Goal: Transaction & Acquisition: Purchase product/service

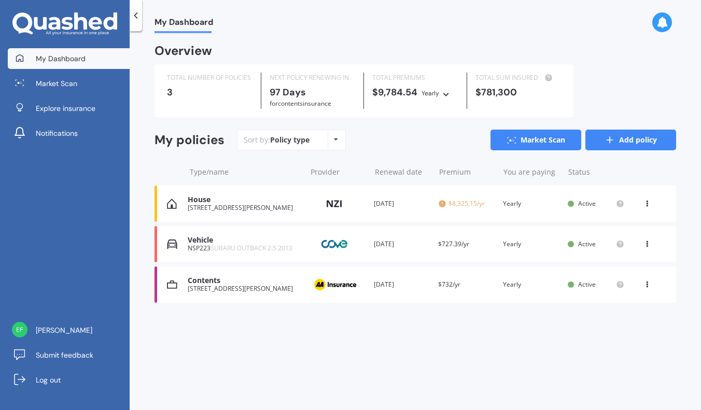
click at [632, 142] on link "Add policy" at bounding box center [630, 140] width 91 height 21
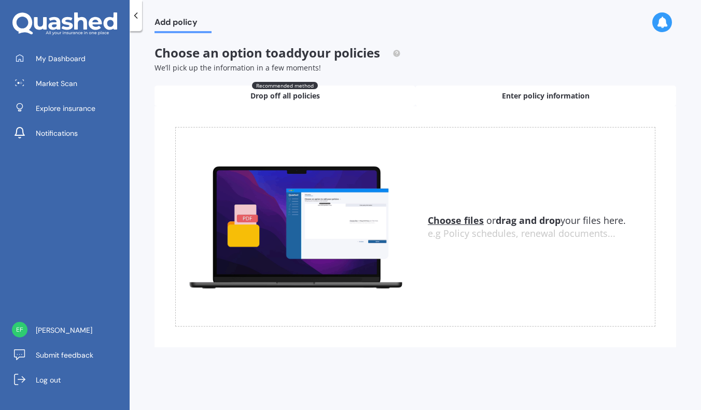
click at [541, 92] on span "Enter policy information" at bounding box center [546, 96] width 88 height 10
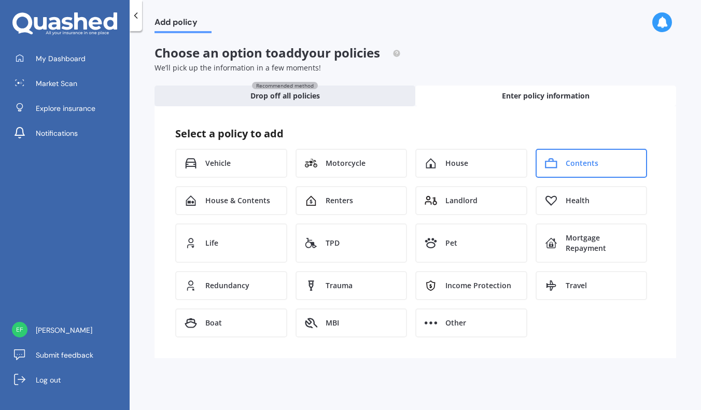
click at [603, 168] on div "Contents" at bounding box center [591, 163] width 112 height 29
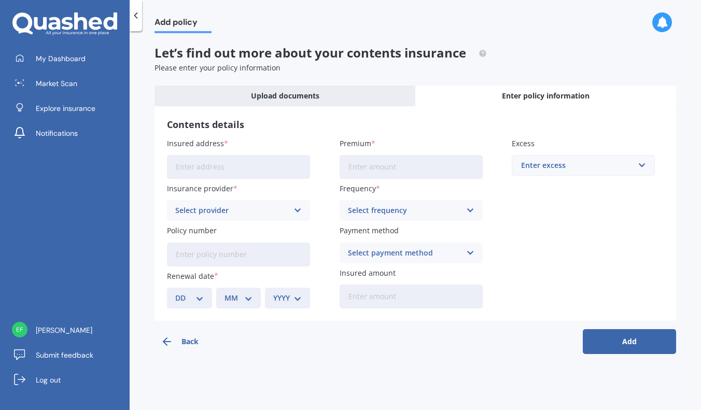
click at [230, 165] on input "Insured address" at bounding box center [238, 167] width 143 height 24
click at [134, 20] on icon at bounding box center [136, 15] width 10 height 10
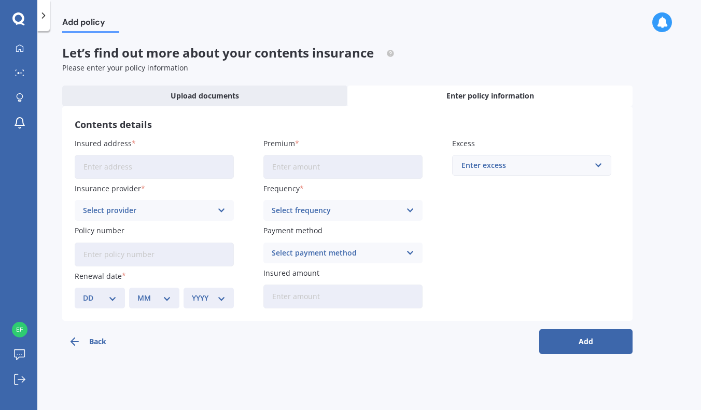
click at [45, 15] on icon at bounding box center [43, 15] width 10 height 10
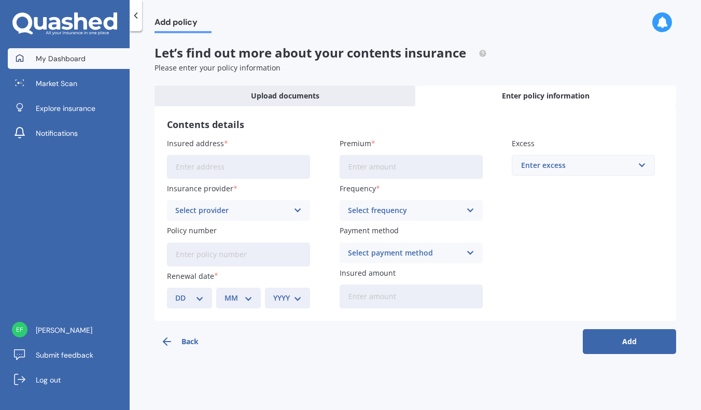
click at [45, 61] on span "My Dashboard" at bounding box center [61, 58] width 50 height 10
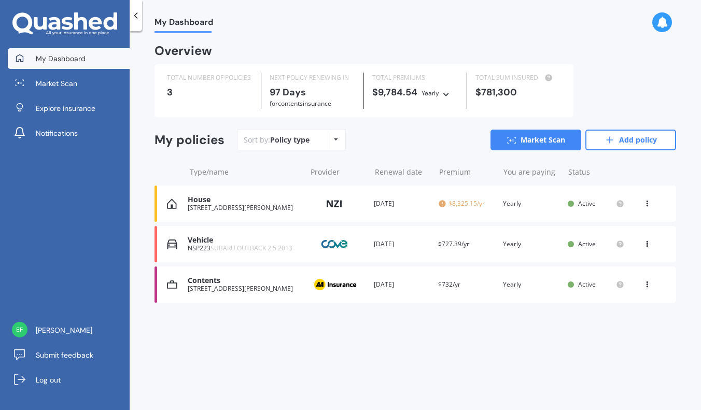
click at [250, 288] on div "[STREET_ADDRESS][PERSON_NAME]" at bounding box center [244, 288] width 113 height 7
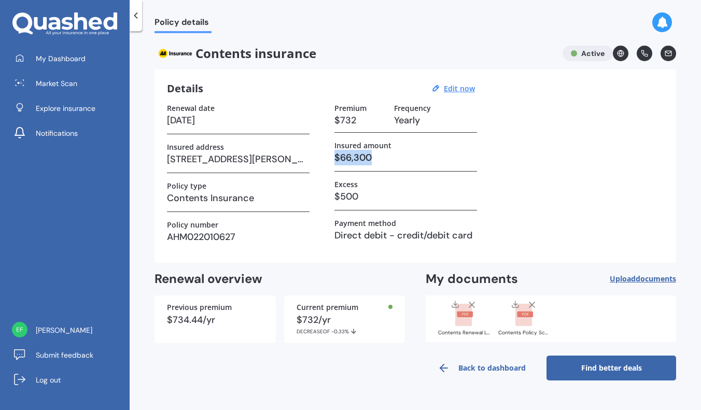
drag, startPoint x: 373, startPoint y: 156, endPoint x: 331, endPoint y: 156, distance: 41.5
click at [331, 156] on div "Renewal date [DATE] Insured address [STREET_ADDRESS][PERSON_NAME] Policy type C…" at bounding box center [415, 177] width 497 height 147
click at [628, 371] on link "Find better deals" at bounding box center [611, 368] width 130 height 25
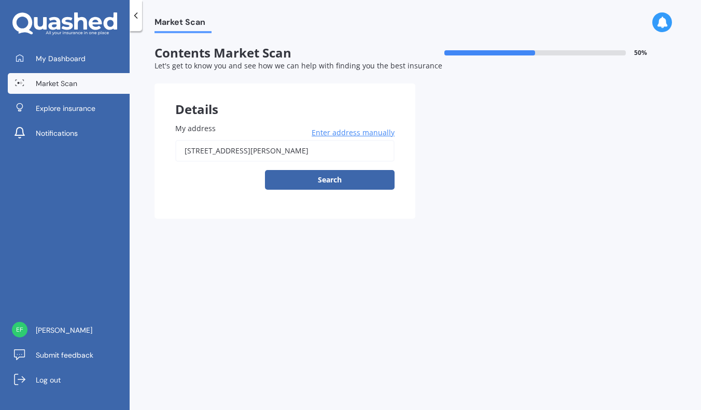
click at [357, 148] on input "[STREET_ADDRESS][PERSON_NAME]" at bounding box center [284, 151] width 219 height 22
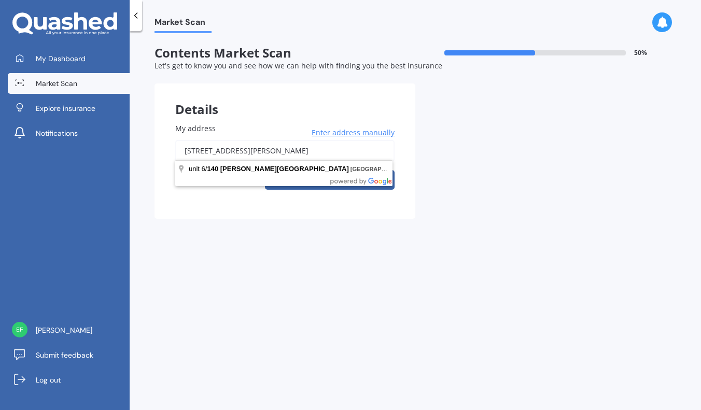
click at [342, 147] on input "[STREET_ADDRESS][PERSON_NAME]" at bounding box center [284, 151] width 219 height 22
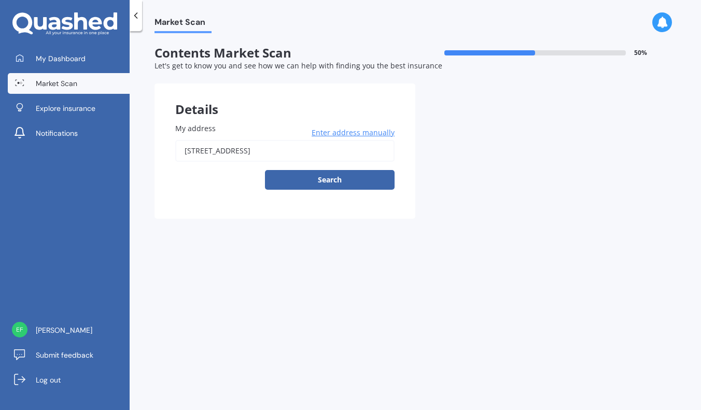
type input "[STREET_ADDRESS]"
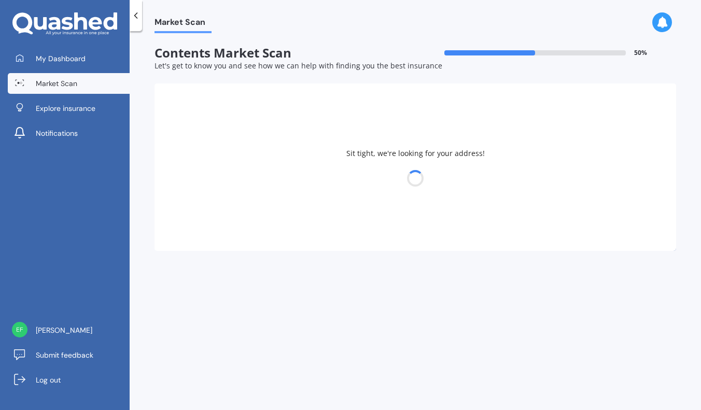
select select "29"
select select "03"
select select "1988"
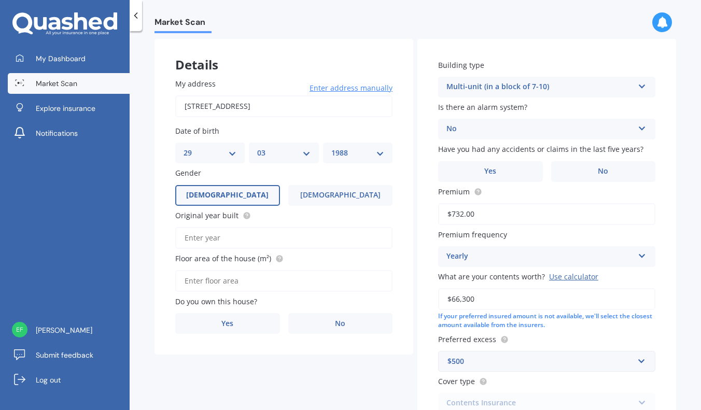
scroll to position [36, 0]
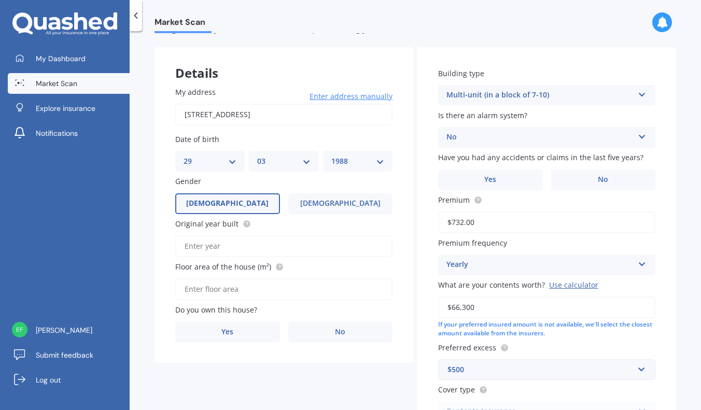
click at [251, 240] on input "Original year built" at bounding box center [283, 246] width 217 height 22
type input "2025"
click at [238, 293] on input "Floor area of the house (m²)" at bounding box center [283, 289] width 217 height 22
type input "129"
click at [257, 328] on label "Yes" at bounding box center [227, 331] width 105 height 21
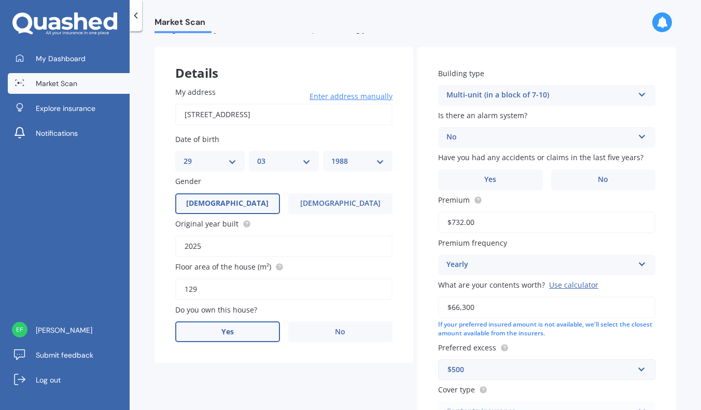
click at [0, 0] on input "Yes" at bounding box center [0, 0] width 0 height 0
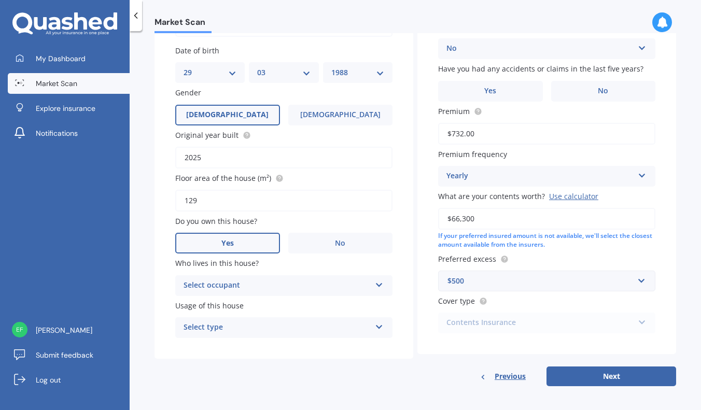
scroll to position [124, 0]
click at [268, 280] on div "Select occupant" at bounding box center [276, 286] width 187 height 12
click at [244, 299] on div "Owner" at bounding box center [284, 306] width 216 height 19
click at [249, 318] on div "Select type Permanent Holiday (without tenancy)" at bounding box center [283, 328] width 217 height 21
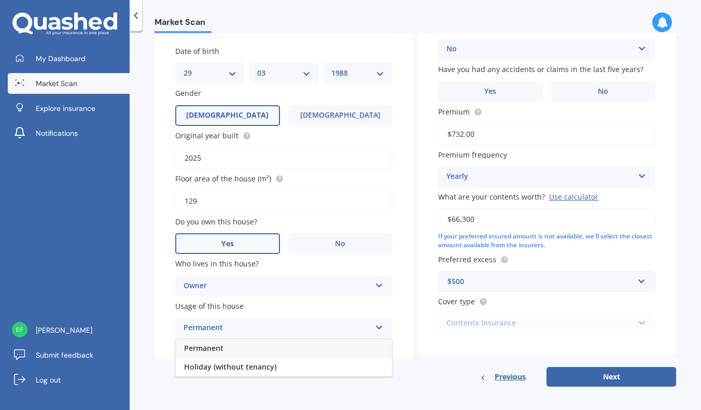
click at [241, 348] on div "Permanent" at bounding box center [284, 348] width 216 height 19
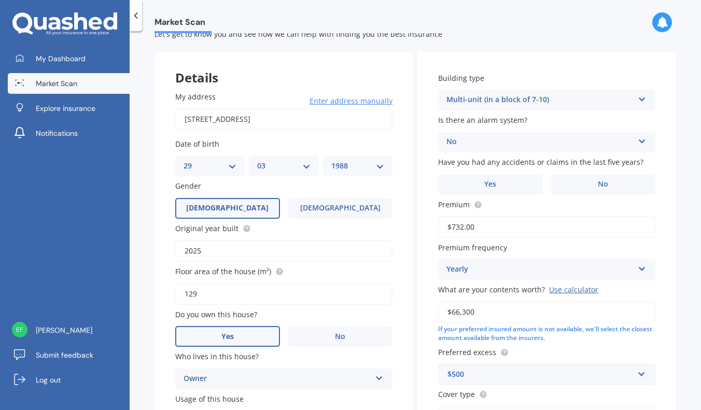
scroll to position [26, 0]
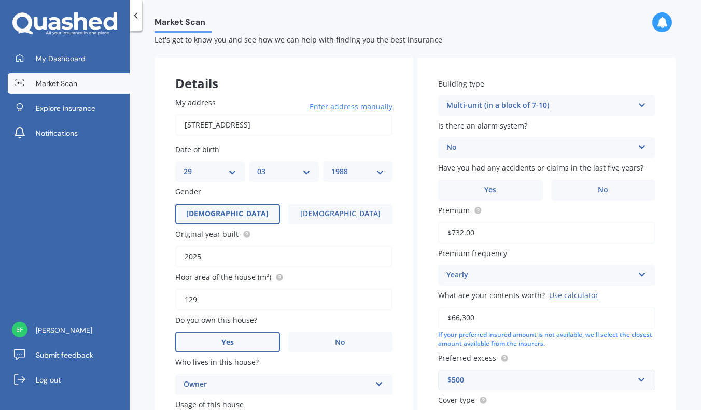
click at [507, 106] on div "Multi-unit (in a block of 7-10)" at bounding box center [539, 106] width 187 height 12
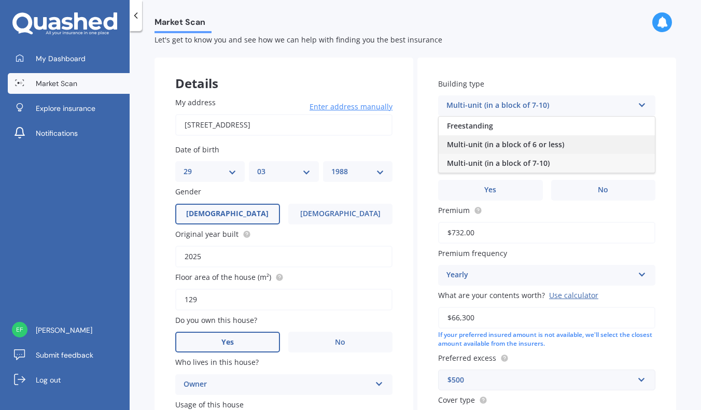
click at [524, 142] on span "Multi-unit (in a block of 6 or less)" at bounding box center [505, 144] width 117 height 10
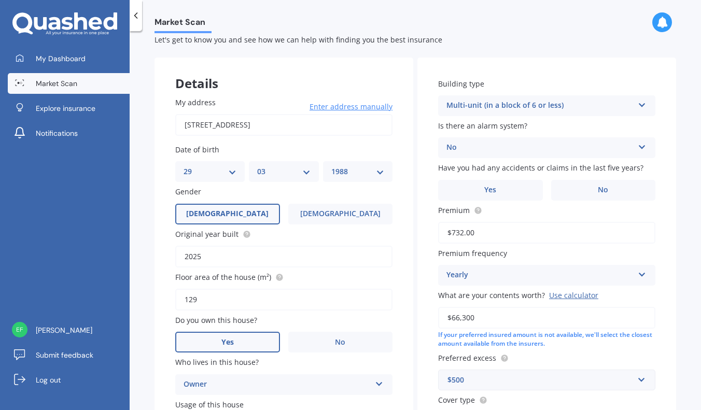
click at [517, 146] on div "No" at bounding box center [539, 148] width 187 height 12
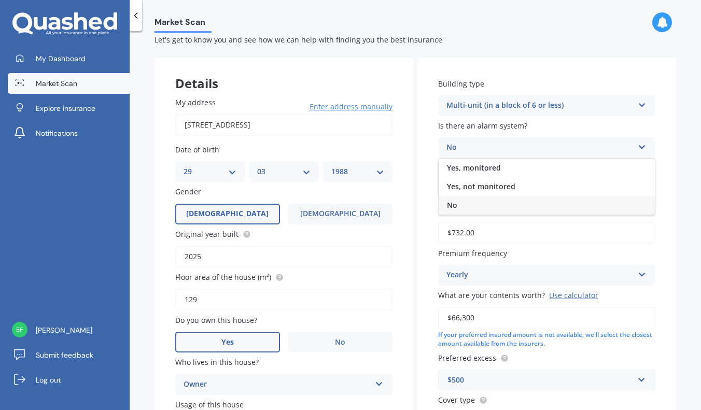
click at [517, 146] on div "No" at bounding box center [539, 148] width 187 height 12
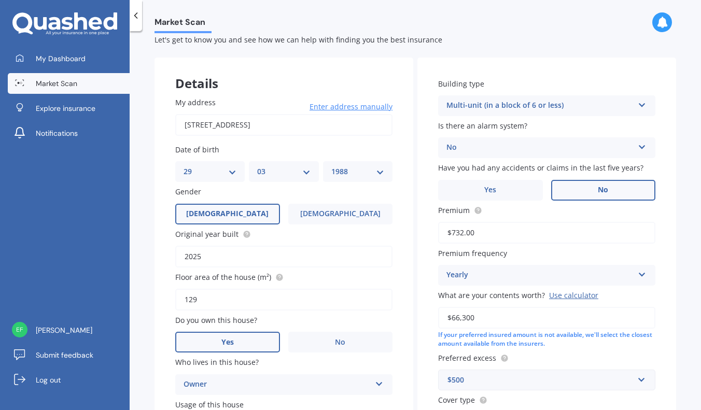
click at [604, 193] on label "No" at bounding box center [603, 190] width 105 height 21
click at [0, 0] on input "No" at bounding box center [0, 0] width 0 height 0
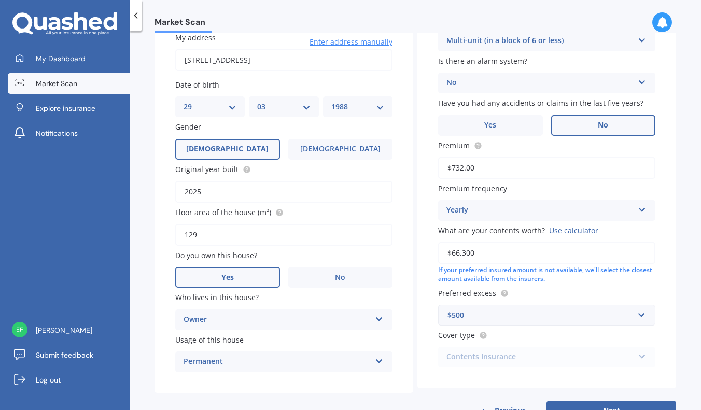
scroll to position [105, 0]
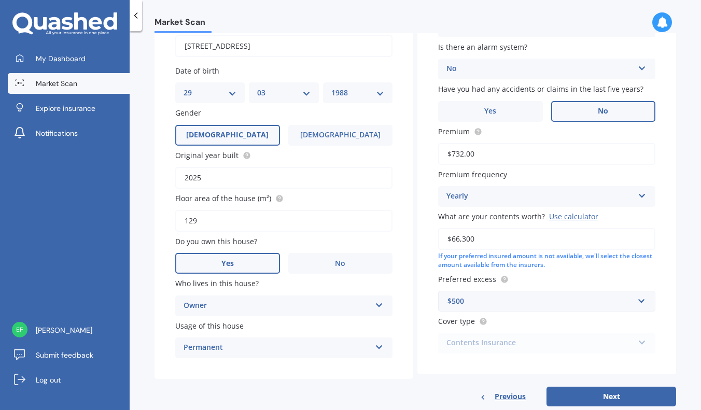
click at [496, 151] on input "$732.00" at bounding box center [546, 154] width 217 height 22
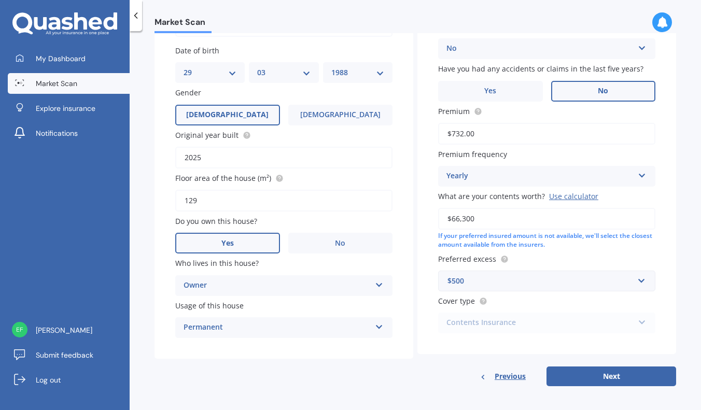
scroll to position [124, 0]
click at [482, 276] on div "$500" at bounding box center [540, 281] width 186 height 11
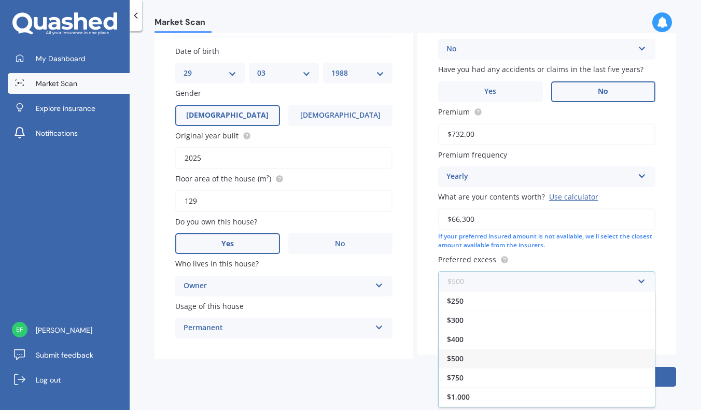
click at [482, 275] on input "text" at bounding box center [543, 282] width 208 height 20
click at [425, 257] on div "Building type Multi-unit (in a block of 6 or less) Freestanding Multi-unit (in …" at bounding box center [546, 157] width 259 height 396
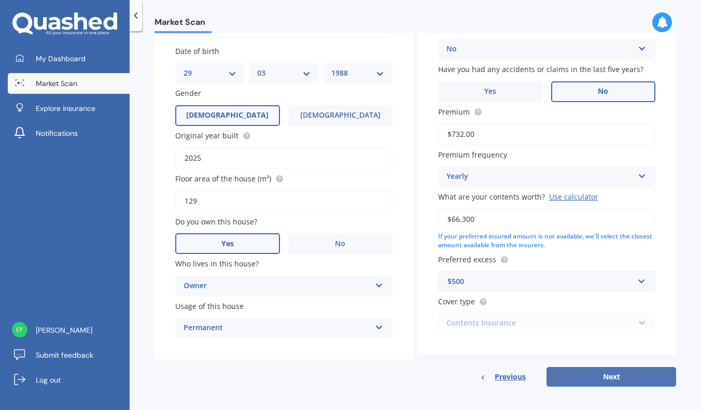
click at [592, 374] on button "Next" at bounding box center [611, 377] width 130 height 20
select select "29"
select select "03"
select select "1988"
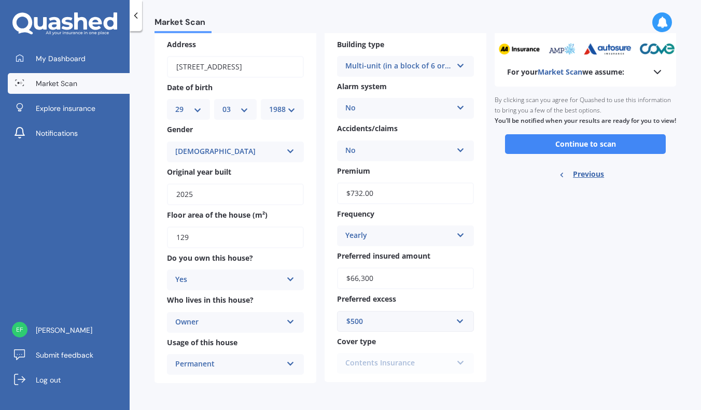
scroll to position [0, 0]
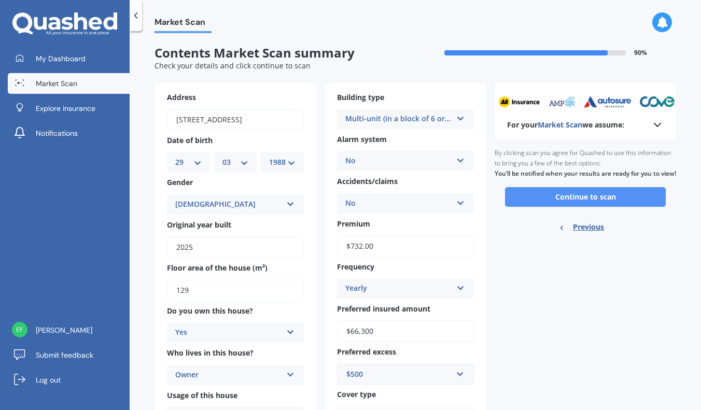
click at [615, 204] on button "Continue to scan" at bounding box center [585, 197] width 161 height 20
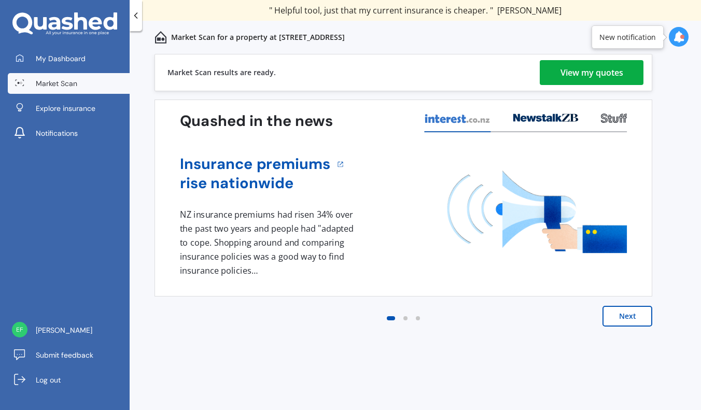
click at [582, 74] on div "View my quotes" at bounding box center [591, 72] width 63 height 25
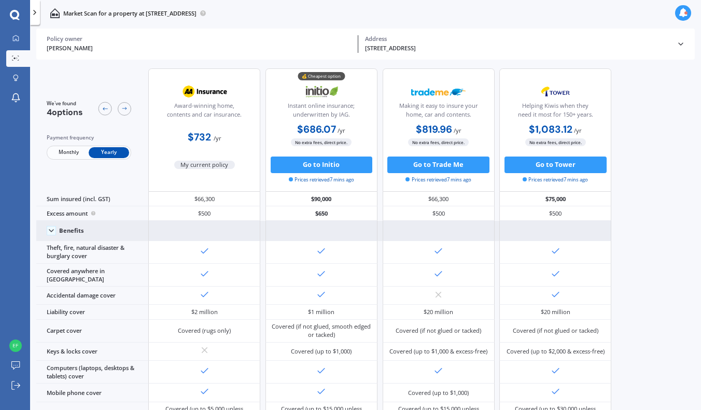
click at [48, 235] on icon at bounding box center [51, 231] width 8 height 8
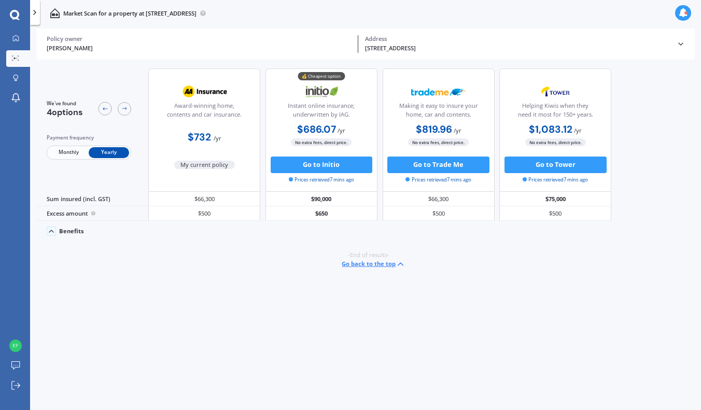
click at [53, 235] on icon at bounding box center [51, 231] width 8 height 8
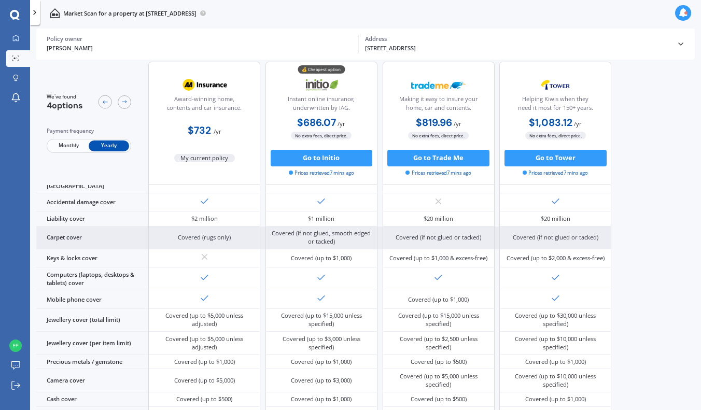
scroll to position [120, 0]
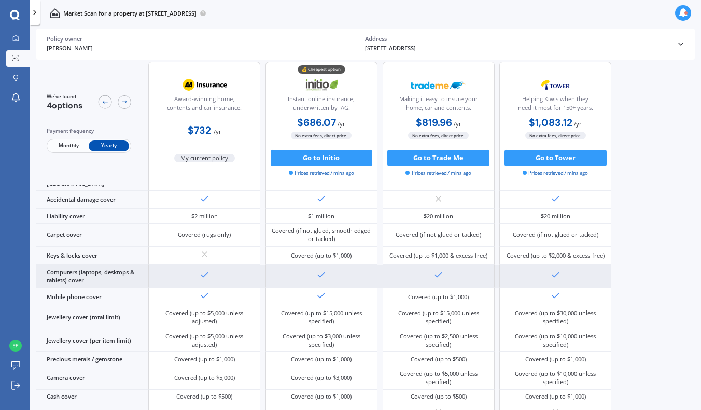
click at [110, 288] on div "Computers (laptops, desktops & tablets) cover" at bounding box center [92, 276] width 112 height 23
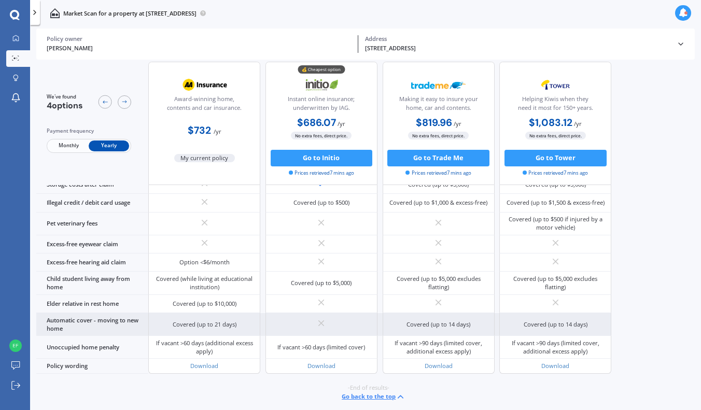
scroll to position [842, 0]
drag, startPoint x: 80, startPoint y: 309, endPoint x: 91, endPoint y: 322, distance: 16.9
click at [91, 322] on div "Automatic cover - moving to new home" at bounding box center [92, 324] width 112 height 23
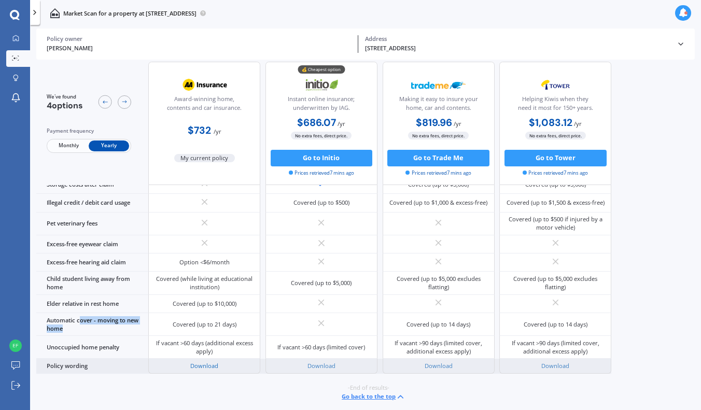
click at [207, 363] on link "Download" at bounding box center [204, 366] width 28 height 8
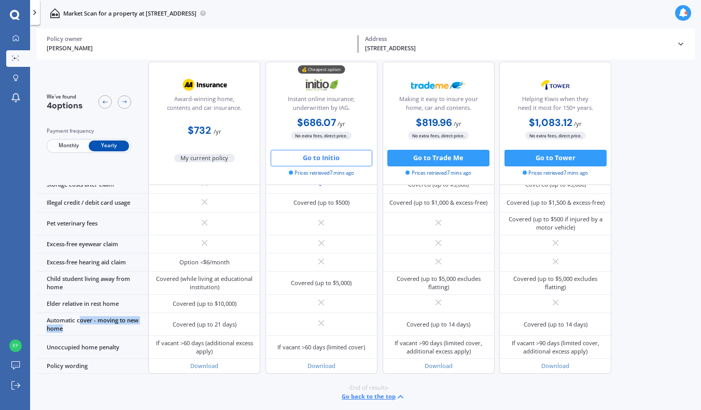
click at [336, 154] on button "Go to Initio" at bounding box center [322, 158] width 102 height 17
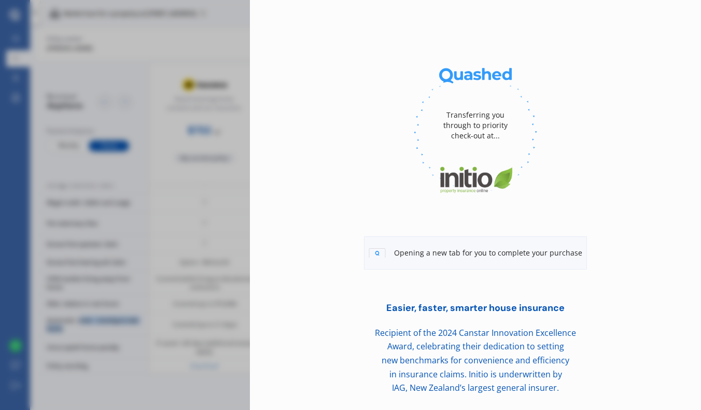
scroll to position [30, 0]
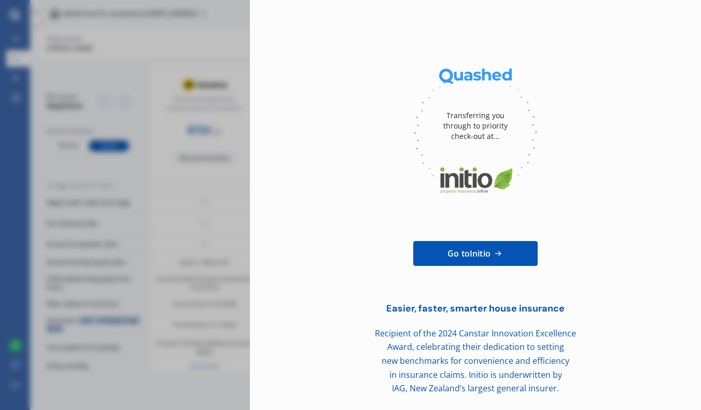
click at [431, 256] on link "Go to Initio" at bounding box center [475, 253] width 124 height 25
click at [193, 199] on div "Transferring you through to priority check-out at... Go to Initio Easier, faste…" at bounding box center [350, 205] width 701 height 410
click at [167, 214] on div "Transferring you through to priority check-out at... Go to Initio Easier, faste…" at bounding box center [350, 205] width 701 height 410
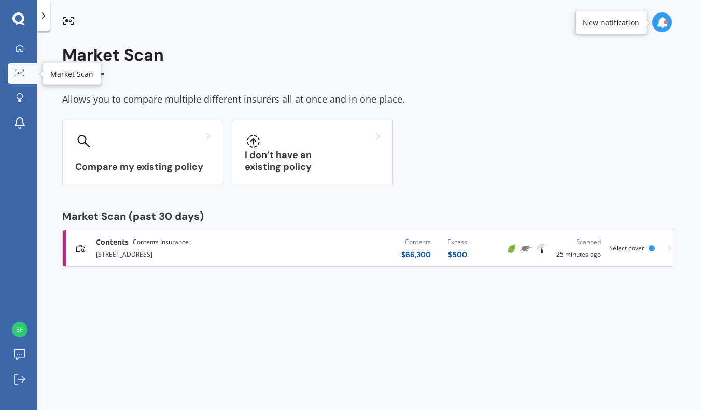
click at [18, 68] on link "Market Scan" at bounding box center [23, 73] width 30 height 21
click at [22, 50] on icon at bounding box center [20, 48] width 8 height 8
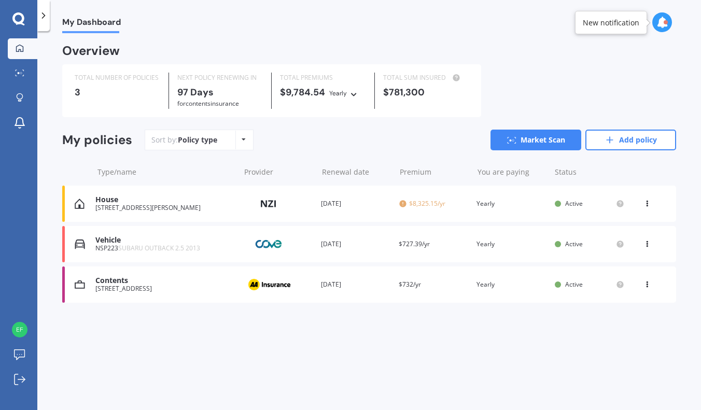
click at [165, 245] on span "SUBARU OUTBACK 2.5 2013" at bounding box center [159, 248] width 82 height 9
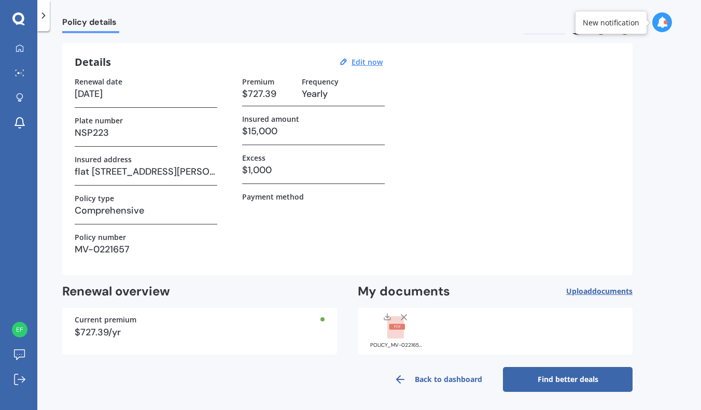
scroll to position [26, 0]
click at [544, 376] on link "Find better deals" at bounding box center [568, 380] width 130 height 25
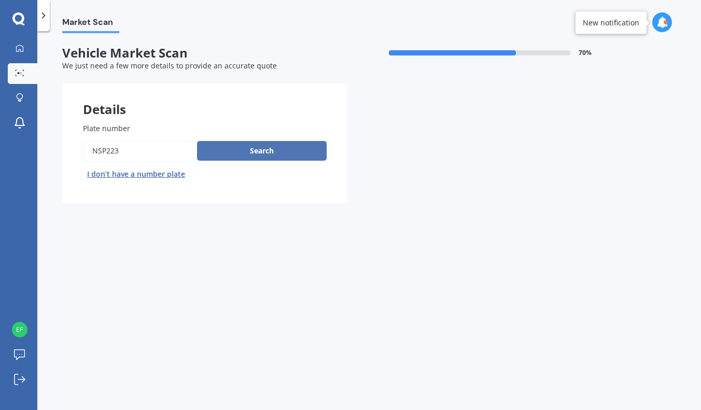
click at [266, 152] on button "Search" at bounding box center [262, 151] width 130 height 20
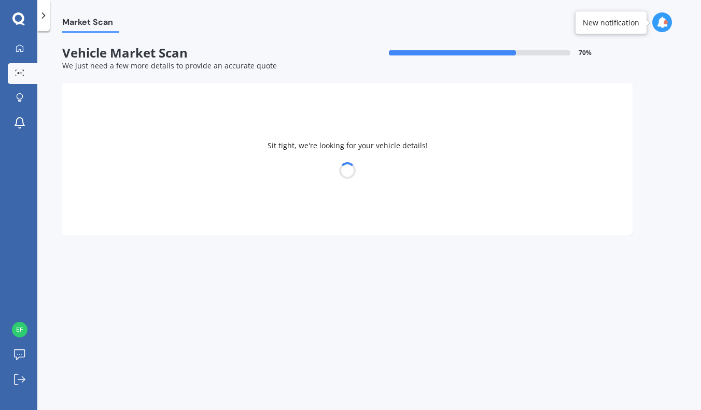
select select "SUBARU"
select select "LEGACY"
select select "29"
select select "03"
select select "1988"
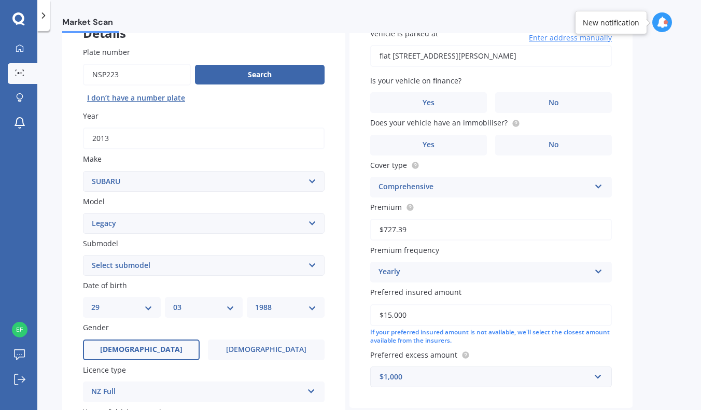
scroll to position [48, 0]
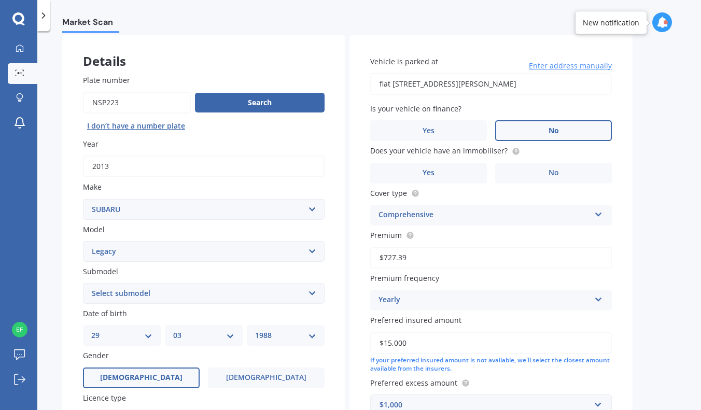
click at [575, 128] on label "No" at bounding box center [553, 130] width 117 height 21
click at [0, 0] on input "No" at bounding box center [0, 0] width 0 height 0
click at [469, 83] on input "flat [STREET_ADDRESS][PERSON_NAME]" at bounding box center [491, 84] width 242 height 22
type input "[STREET_ADDRESS]"
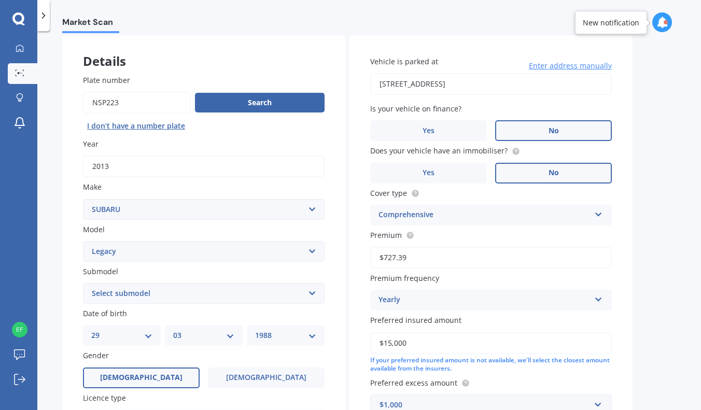
click at [546, 174] on label "No" at bounding box center [553, 173] width 117 height 21
click at [0, 0] on input "No" at bounding box center [0, 0] width 0 height 0
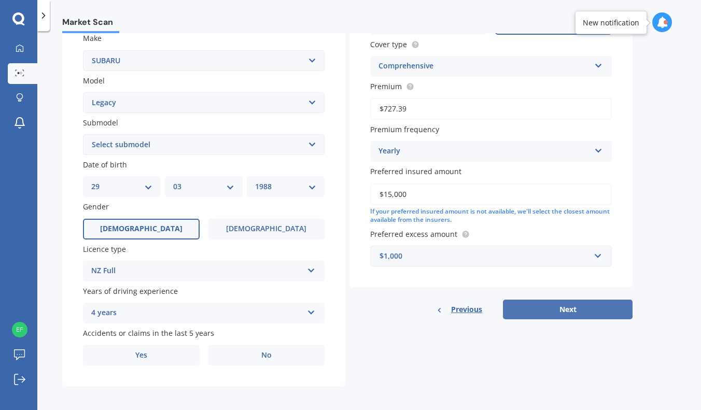
scroll to position [196, 0]
click at [576, 312] on button "Next" at bounding box center [568, 310] width 130 height 20
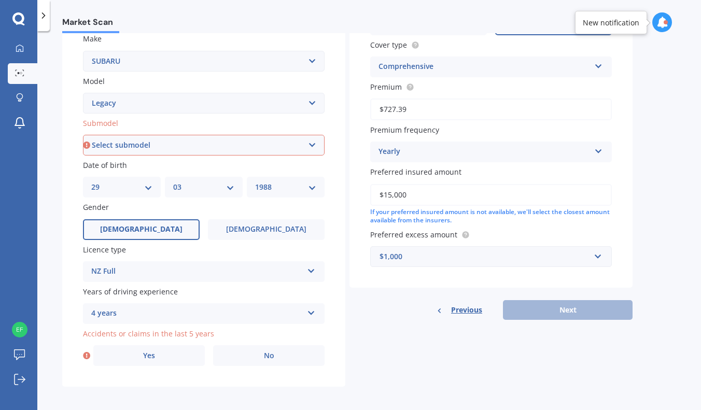
select select "OUTBACK"
select select "2.5"
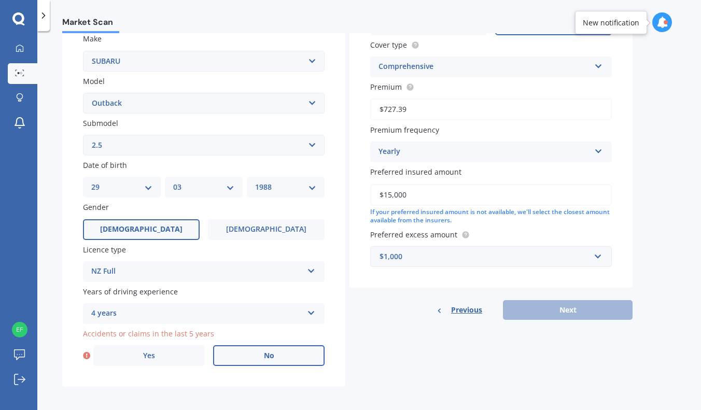
click at [236, 351] on label "No" at bounding box center [268, 355] width 111 height 21
click at [0, 0] on input "No" at bounding box center [0, 0] width 0 height 0
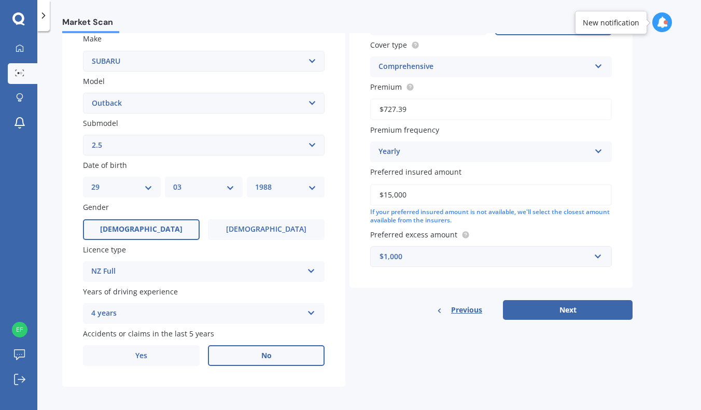
click at [229, 307] on div "4 years" at bounding box center [196, 313] width 211 height 12
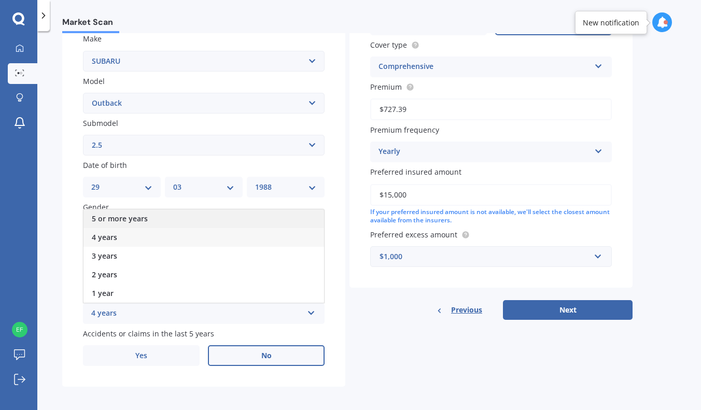
click at [195, 214] on div "5 or more years" at bounding box center [203, 218] width 241 height 19
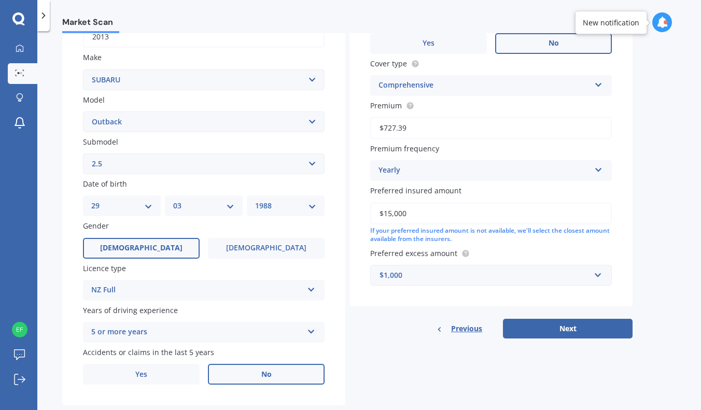
scroll to position [182, 0]
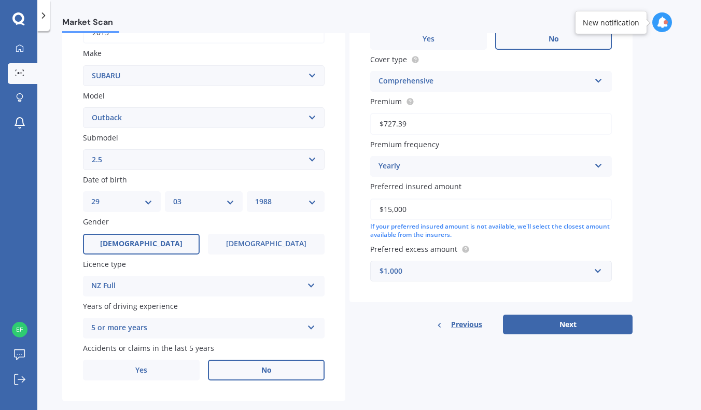
select select "1984"
select select "04"
click at [135, 323] on div "5 or more years" at bounding box center [196, 328] width 211 height 12
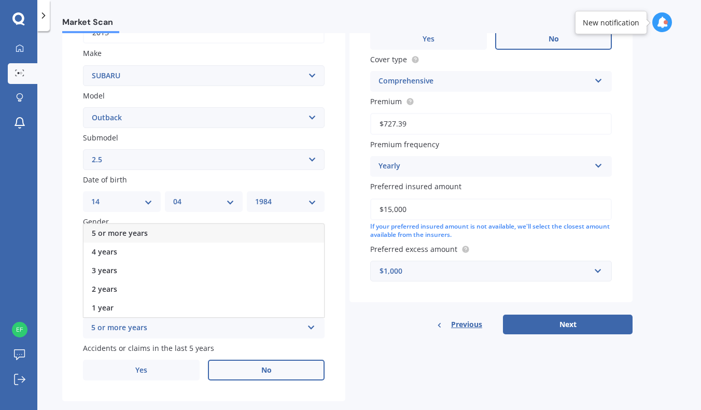
click at [74, 277] on div "Plate number Search I don’t have a number plate Year [DATE] Make Select make AC…" at bounding box center [203, 161] width 283 height 482
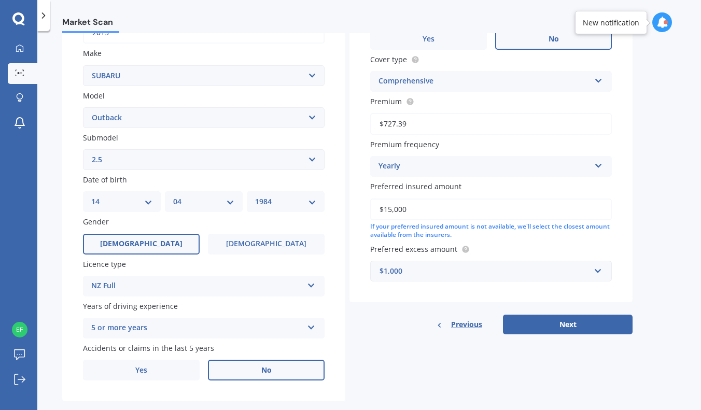
select select "13"
click at [371, 341] on div "Details Plate number Search I don’t have a number plate Year [DATE] Make Select…" at bounding box center [347, 152] width 570 height 500
click at [587, 320] on button "Next" at bounding box center [568, 325] width 130 height 20
select select "13"
select select "04"
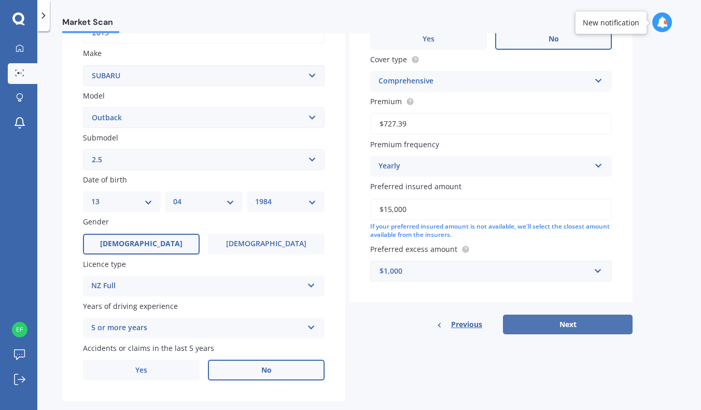
select select "1984"
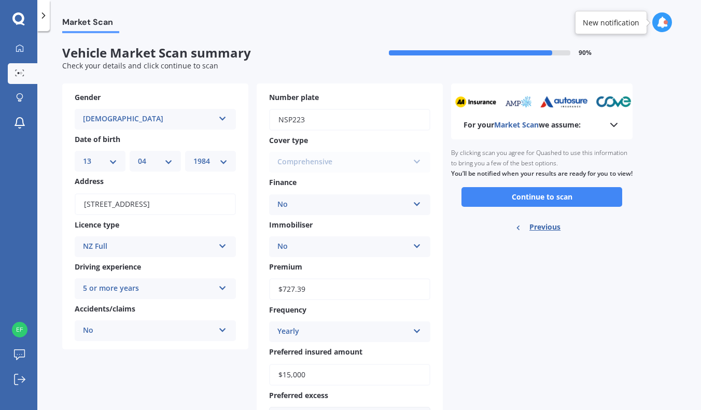
scroll to position [0, 0]
click at [536, 202] on button "Continue to scan" at bounding box center [541, 197] width 161 height 20
